Goal: Navigation & Orientation: Find specific page/section

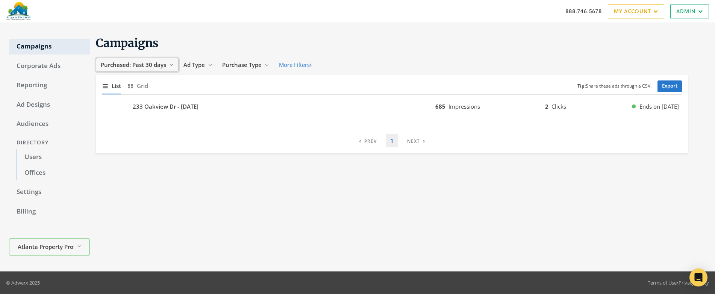
click at [151, 64] on span "Purchased: Past 30 days" at bounding box center [133, 65] width 65 height 8
click at [144, 65] on span "Purchased: Past 30 days" at bounding box center [133, 65] width 65 height 8
click at [137, 68] on span "Purchased: Past 30 days" at bounding box center [133, 65] width 65 height 8
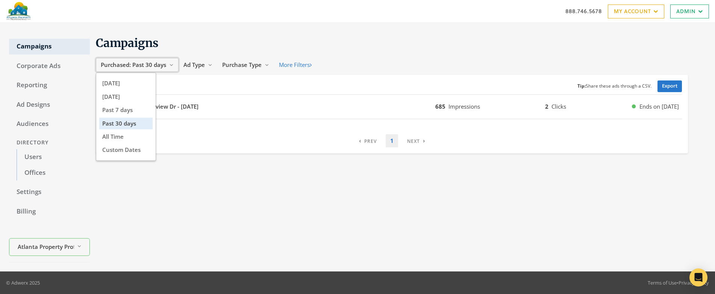
click at [137, 68] on span "Purchased: Past 30 days" at bounding box center [133, 65] width 65 height 8
click at [137, 69] on button "Purchased: Past 30 days Reveal list of Purchased: Past 30 days" at bounding box center [137, 65] width 83 height 14
click at [118, 139] on span "All Time" at bounding box center [112, 137] width 21 height 8
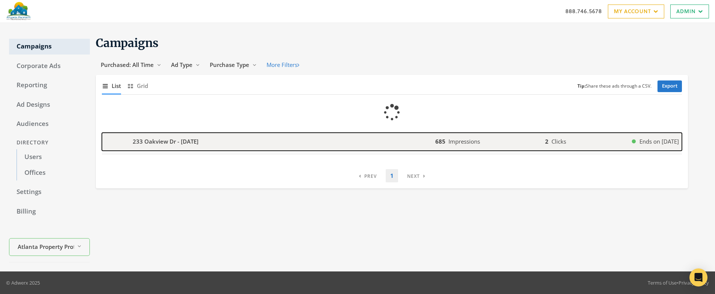
click at [118, 139] on div "button" at bounding box center [113, 142] width 22 height 18
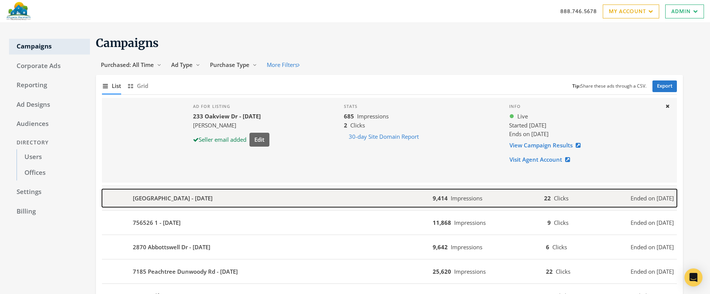
click at [257, 201] on div "[GEOGRAPHIC_DATA] - [DATE]" at bounding box center [267, 198] width 331 height 18
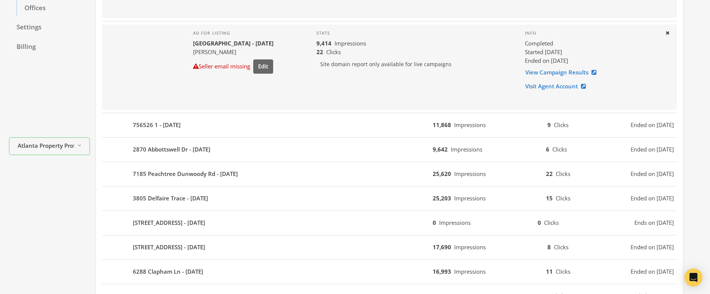
scroll to position [199, 0]
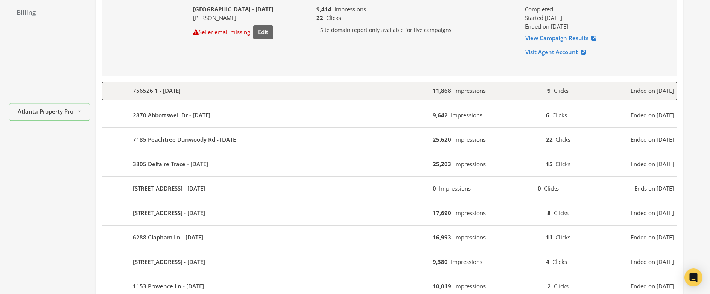
click at [236, 91] on div "756526 1 - [DATE]" at bounding box center [267, 91] width 331 height 18
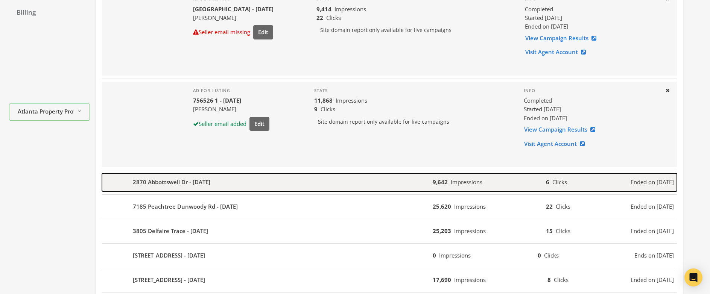
click at [234, 187] on div "2870 Abbottswell Dr - [DATE]" at bounding box center [267, 182] width 331 height 18
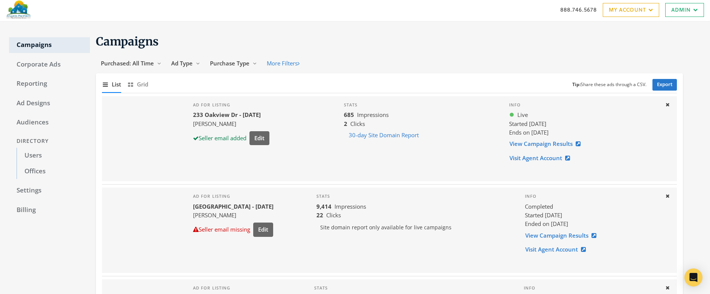
scroll to position [0, 0]
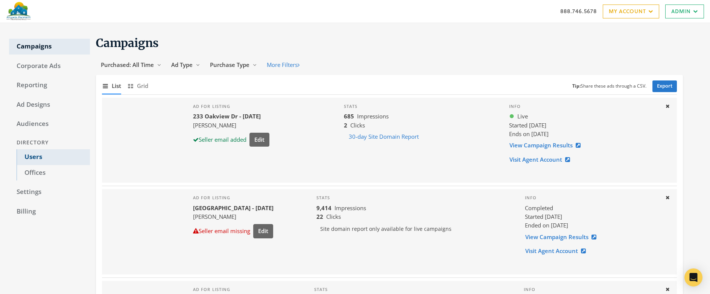
click at [31, 156] on link "Users" at bounding box center [53, 157] width 73 height 16
click at [31, 157] on link "Users" at bounding box center [53, 157] width 73 height 16
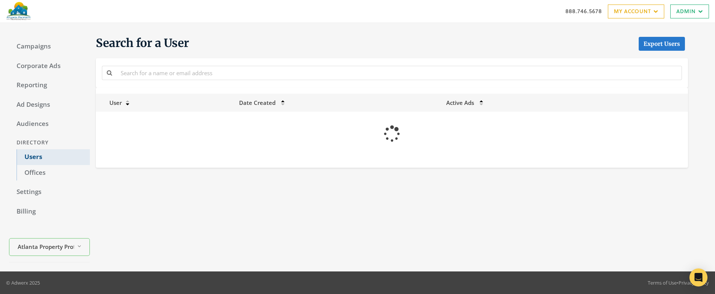
click at [31, 157] on link "Users" at bounding box center [53, 157] width 73 height 16
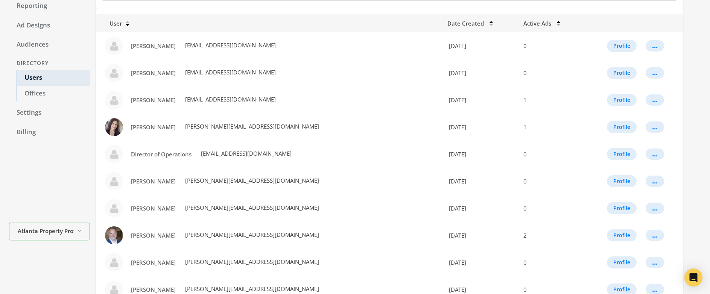
scroll to position [68, 0]
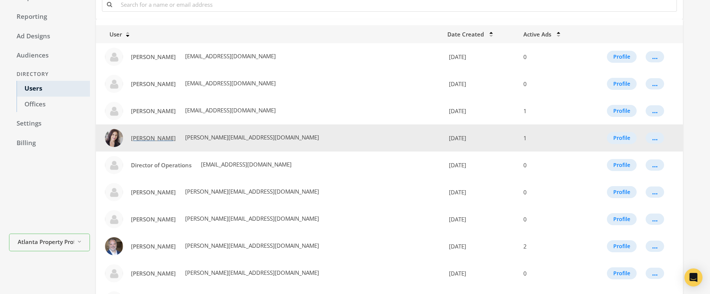
click at [164, 138] on span "[PERSON_NAME]" at bounding box center [153, 138] width 45 height 8
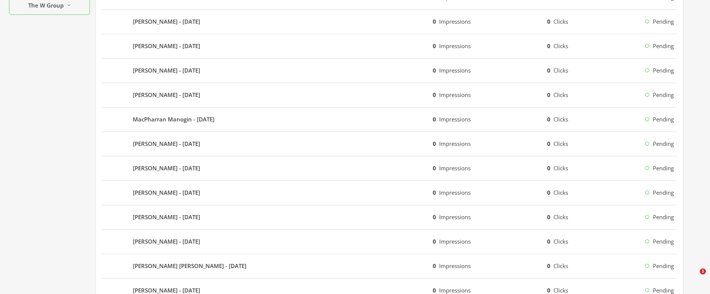
scroll to position [453, 0]
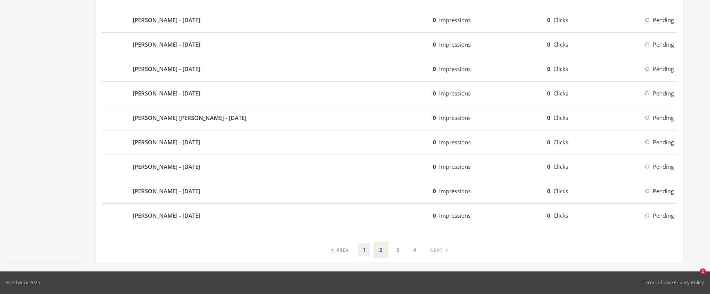
click at [382, 252] on link "2" at bounding box center [381, 249] width 12 height 13
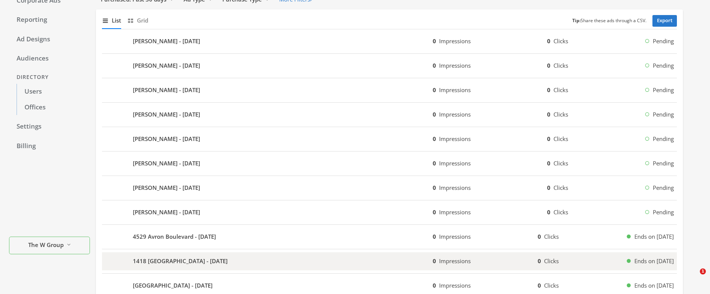
scroll to position [0, 0]
